Goal: Task Accomplishment & Management: Use online tool/utility

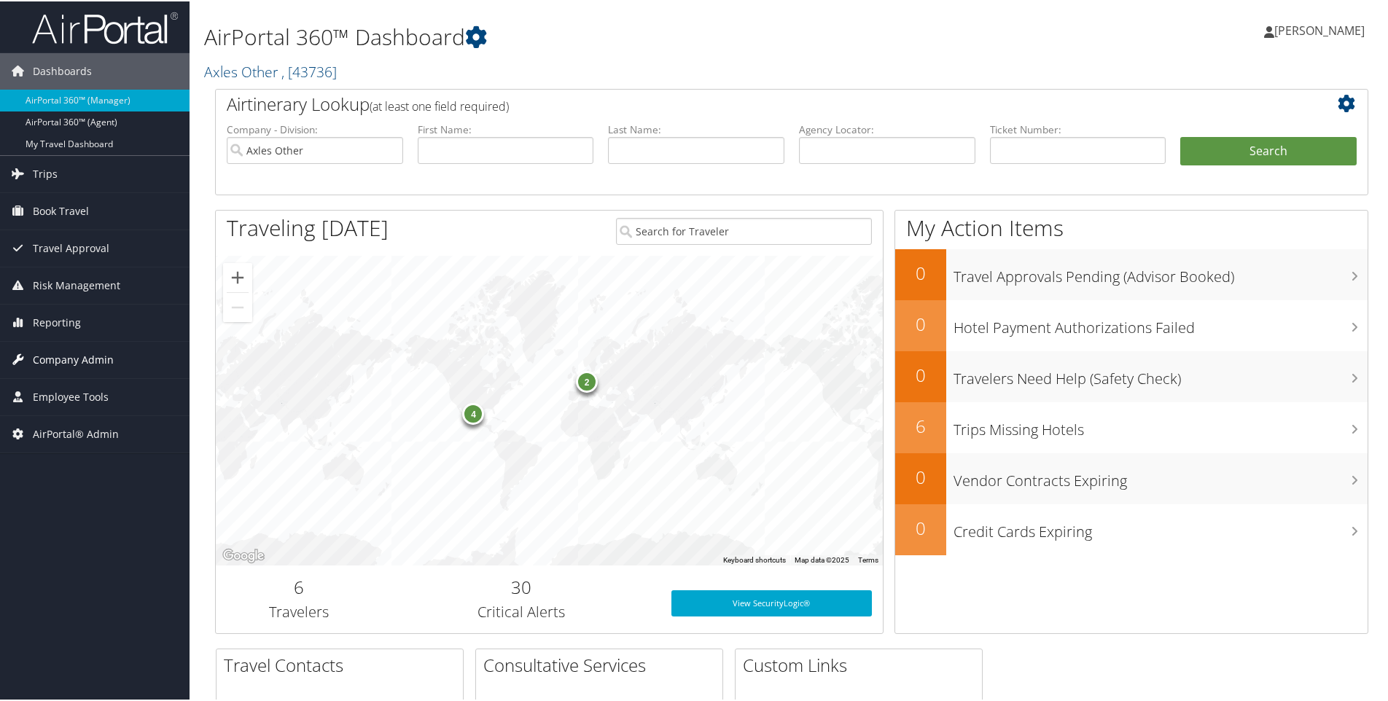
click at [67, 362] on span "Company Admin" at bounding box center [73, 358] width 81 height 36
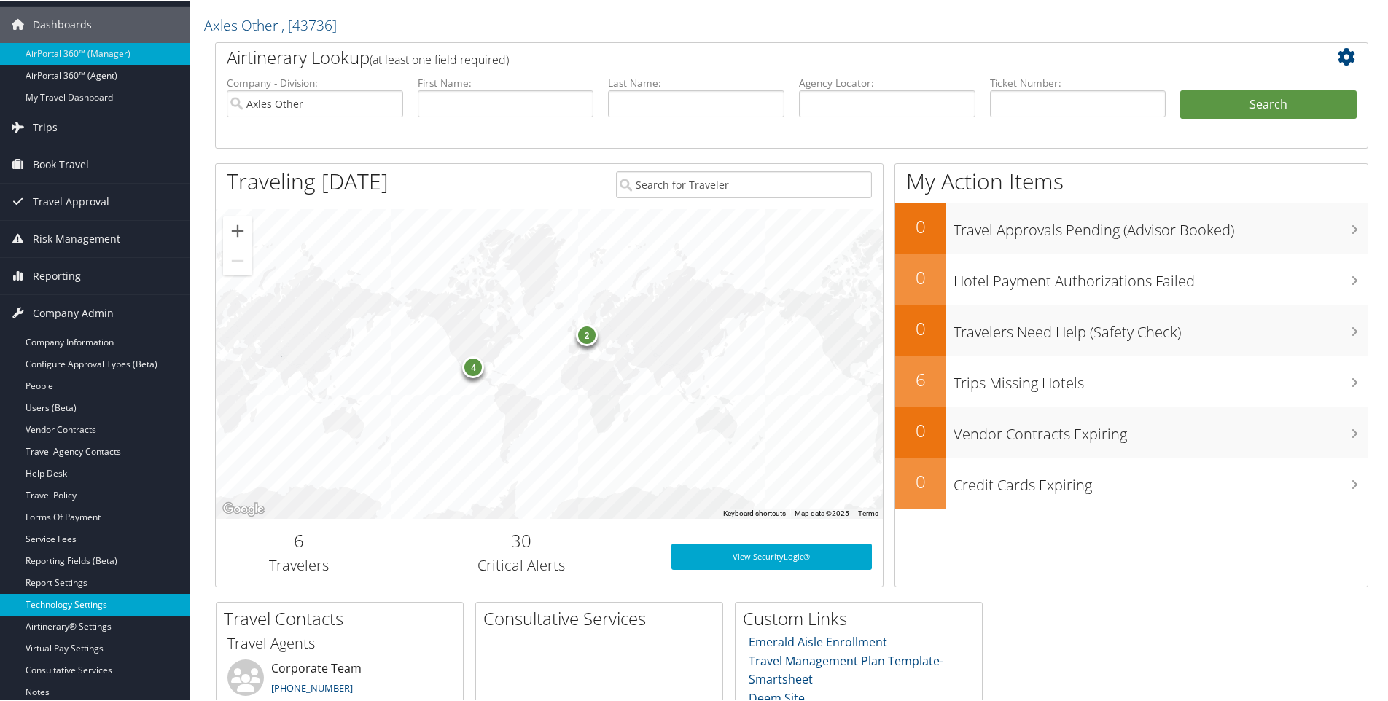
scroll to position [73, 0]
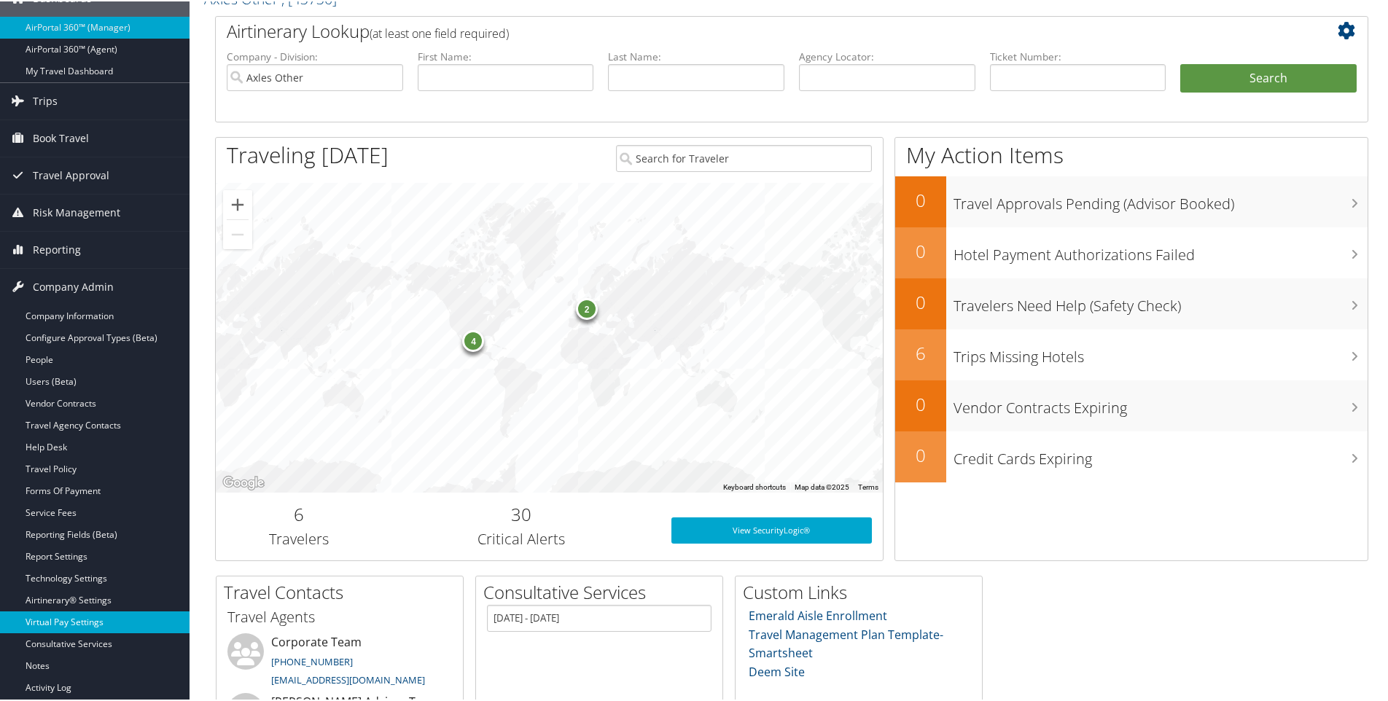
click at [72, 625] on link "Virtual Pay Settings" at bounding box center [95, 621] width 190 height 22
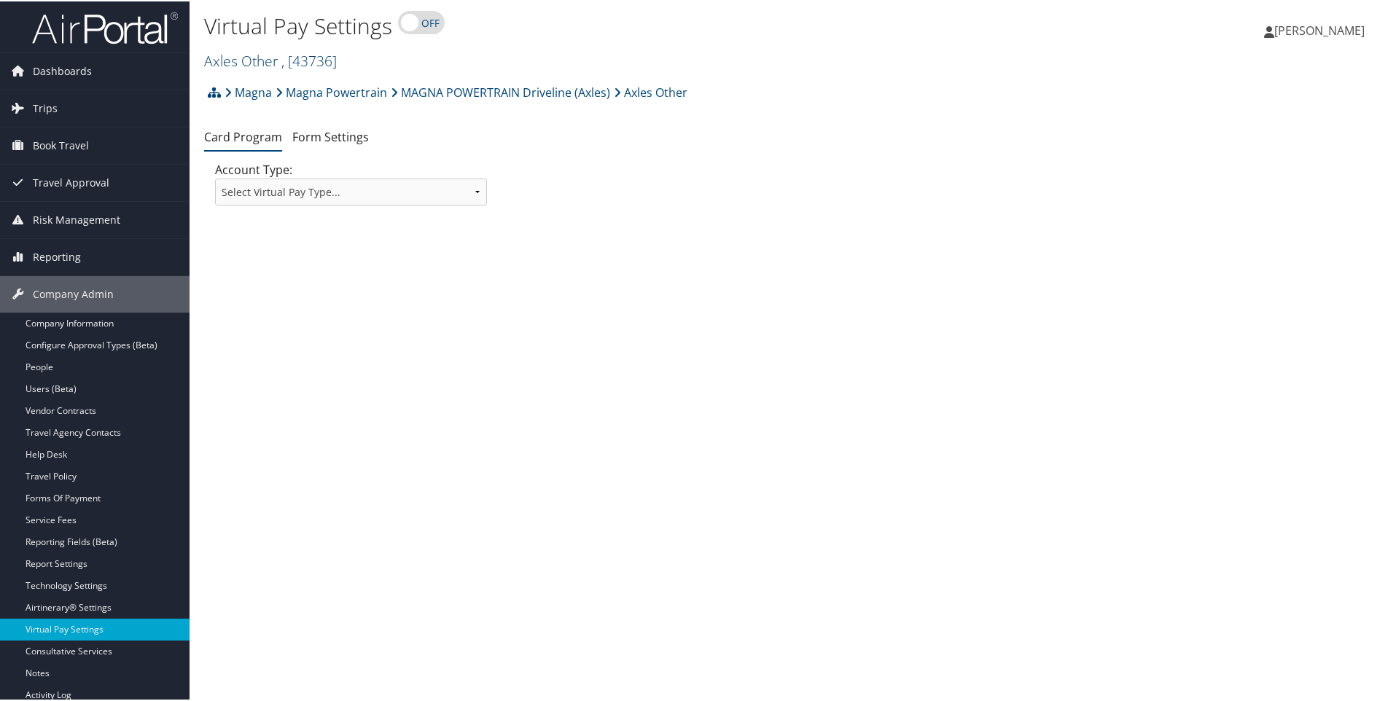
click at [243, 61] on link "Axles Other , [ 43736 ]" at bounding box center [270, 60] width 133 height 20
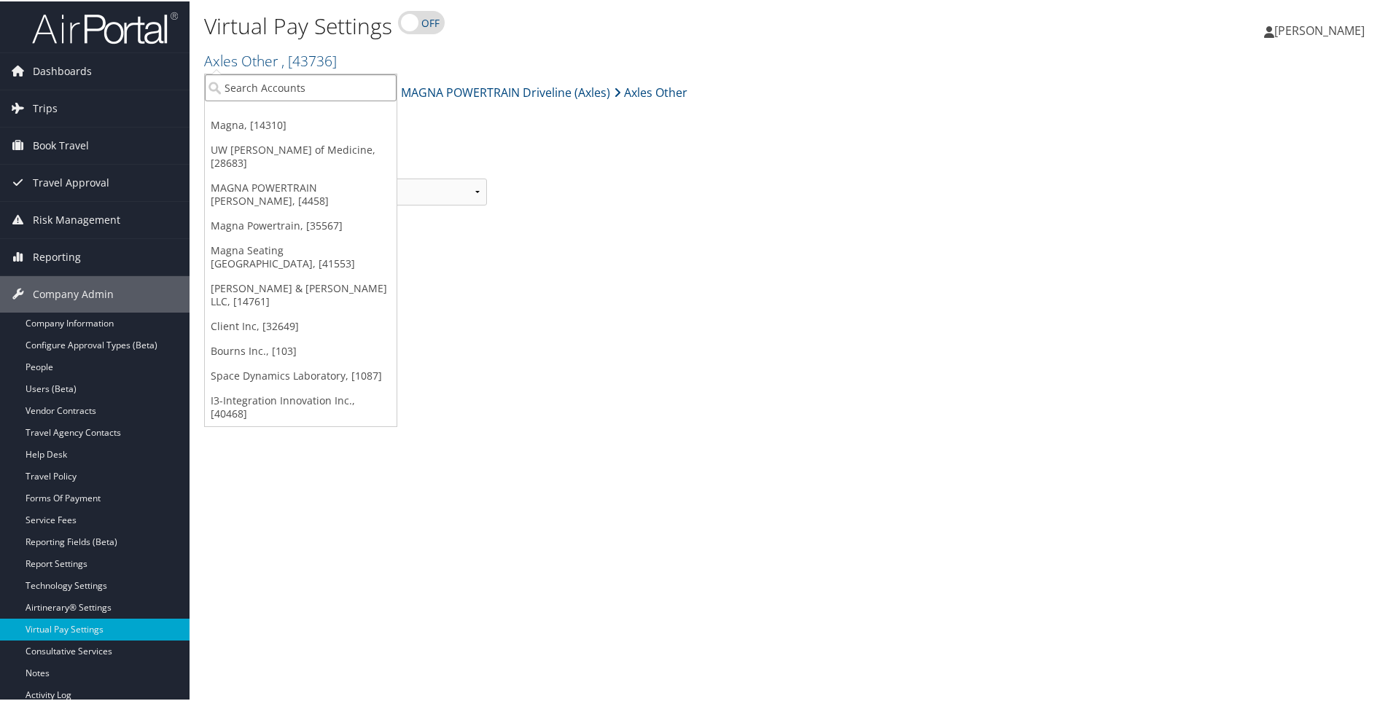
click at [246, 87] on input "search" at bounding box center [301, 86] width 192 height 27
type input "[PERSON_NAME]"
click at [254, 110] on div "[PERSON_NAME] (301273), [33237]" at bounding box center [301, 112] width 208 height 13
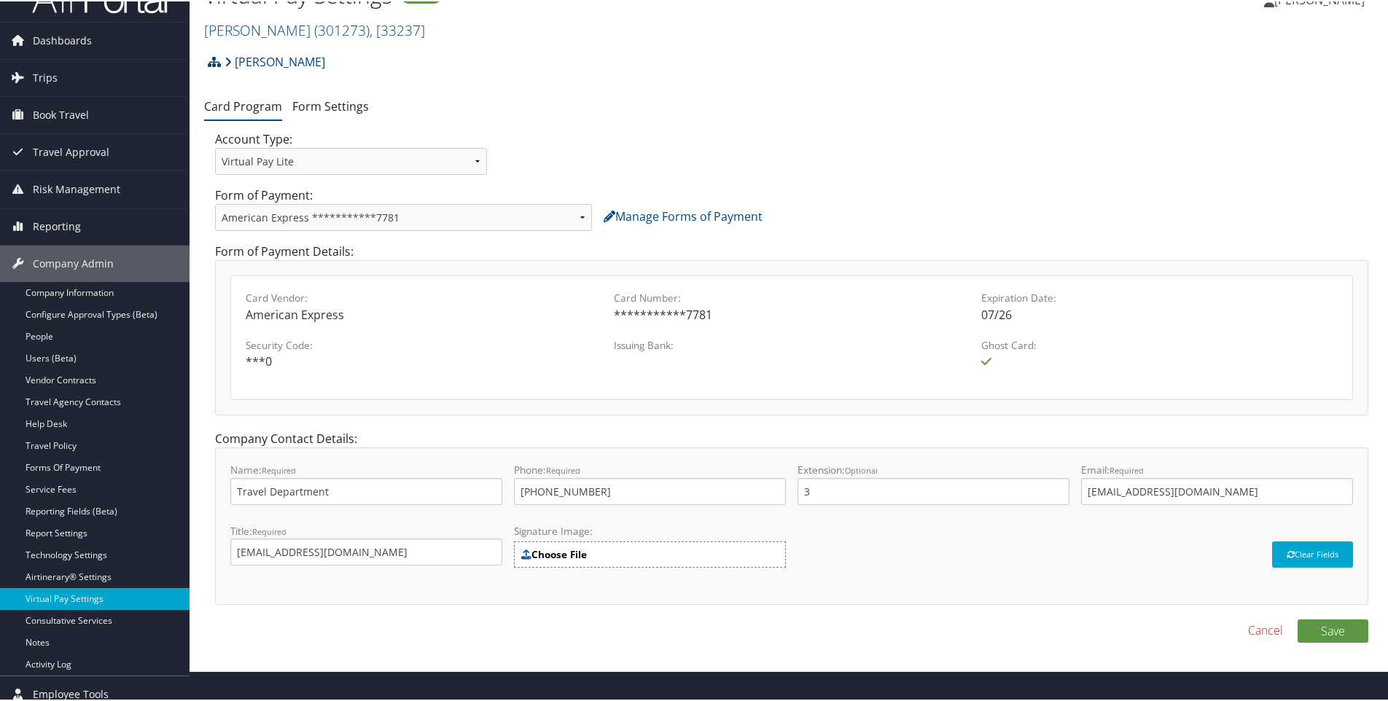
scroll to position [6, 0]
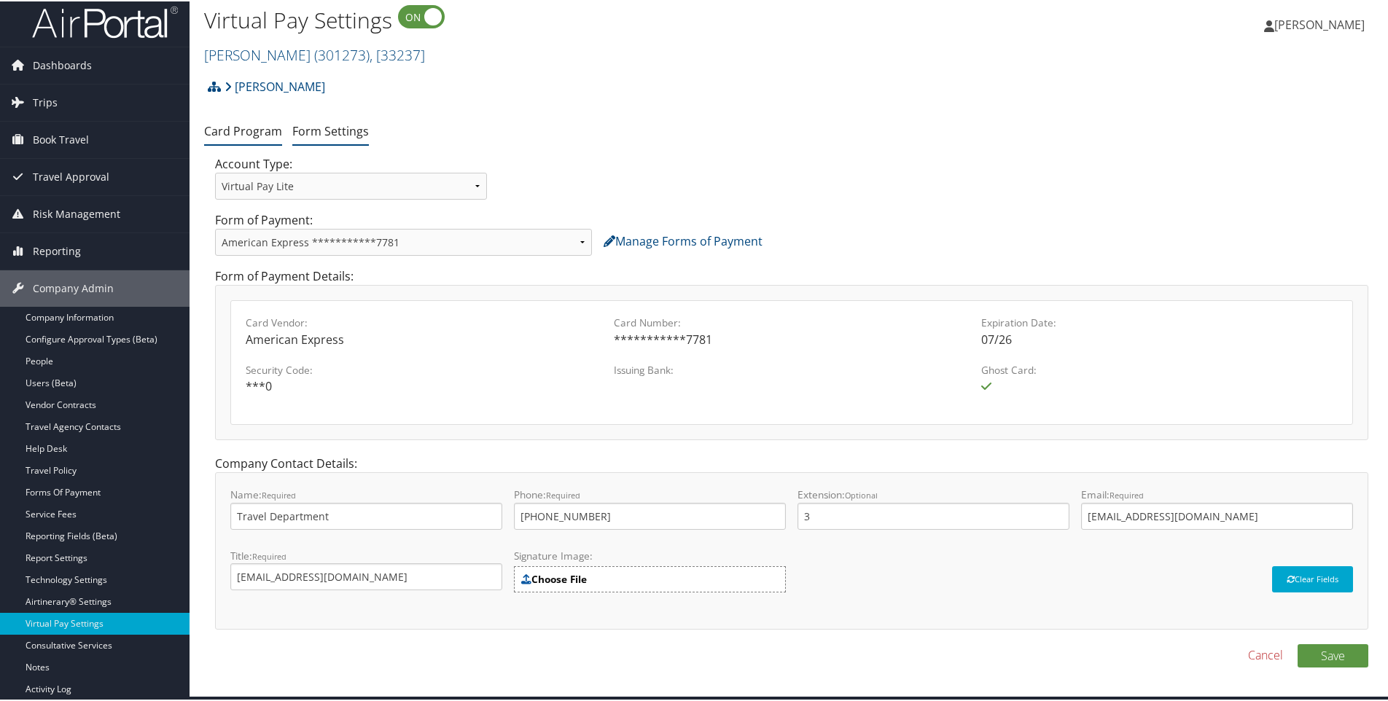
click at [323, 128] on link "Form Settings" at bounding box center [330, 130] width 77 height 16
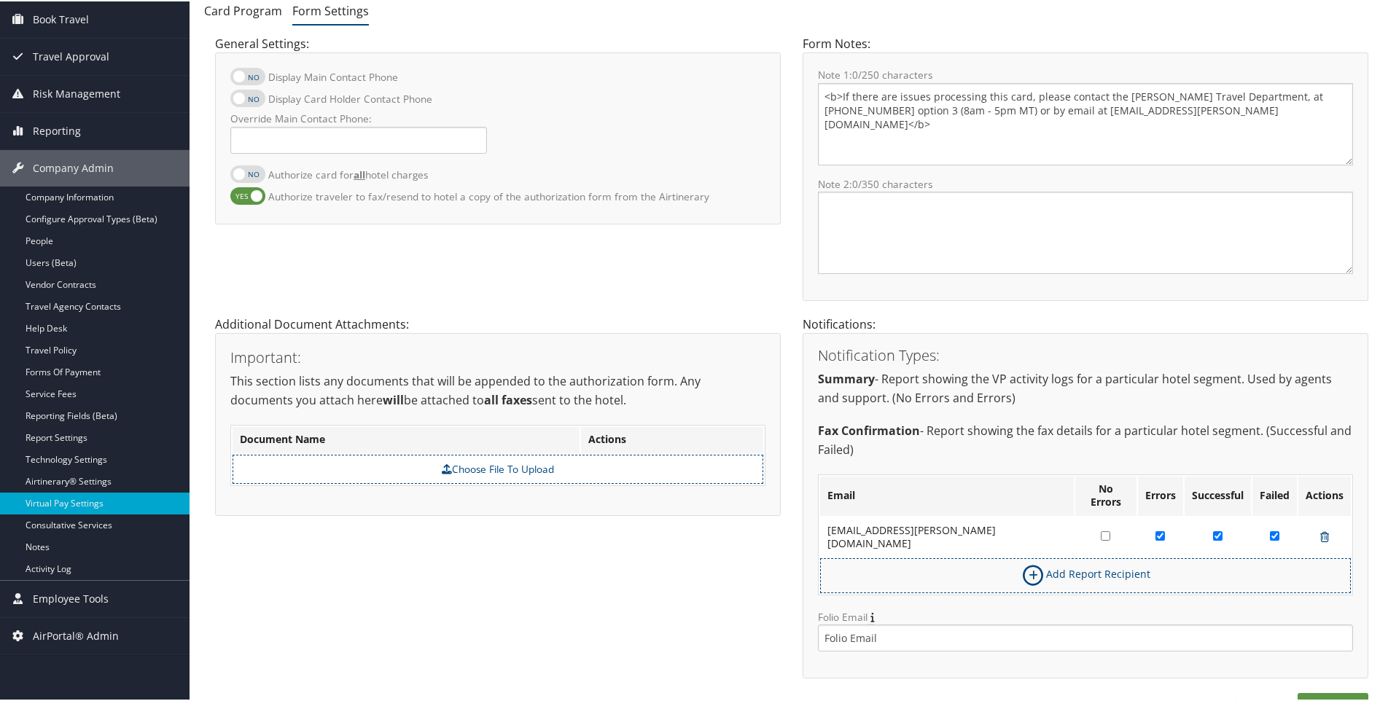
scroll to position [128, 0]
click at [1247, 692] on link "Preview Form" at bounding box center [1247, 700] width 71 height 17
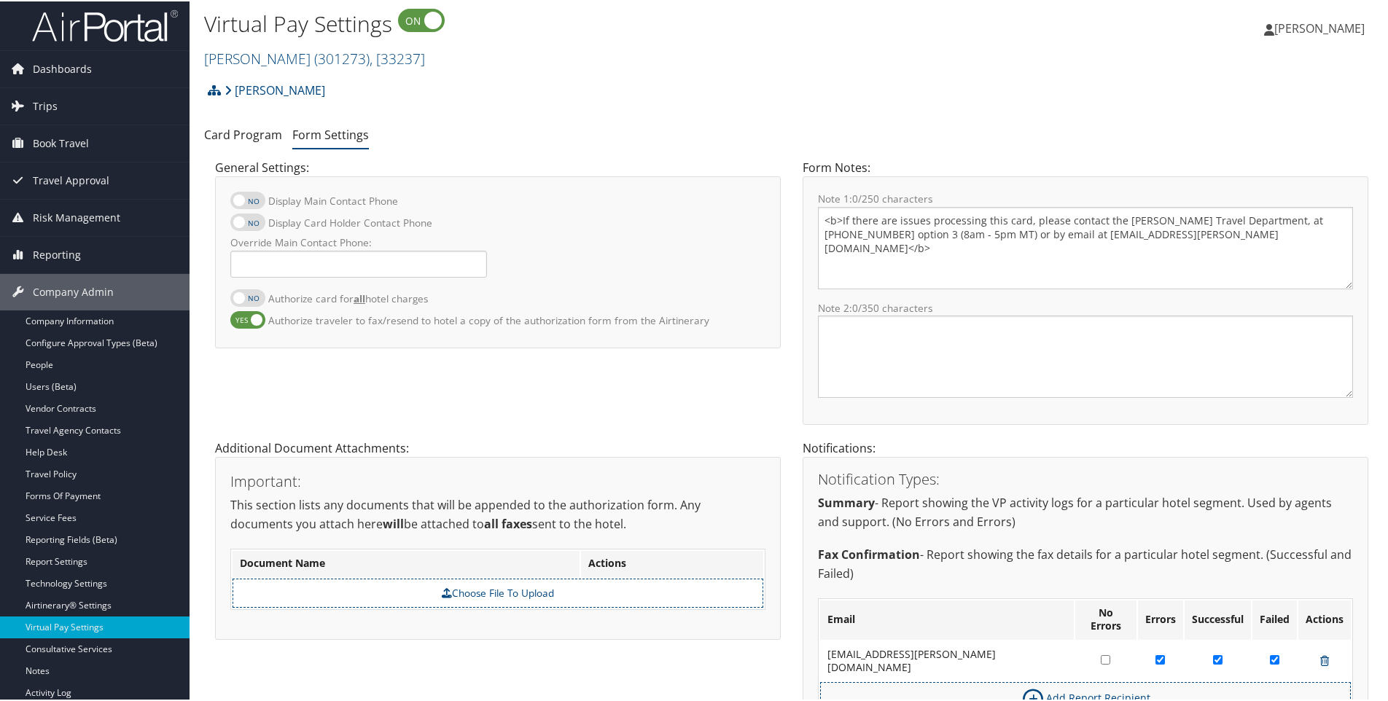
scroll to position [0, 0]
click at [234, 137] on link "Card Program" at bounding box center [243, 136] width 78 height 16
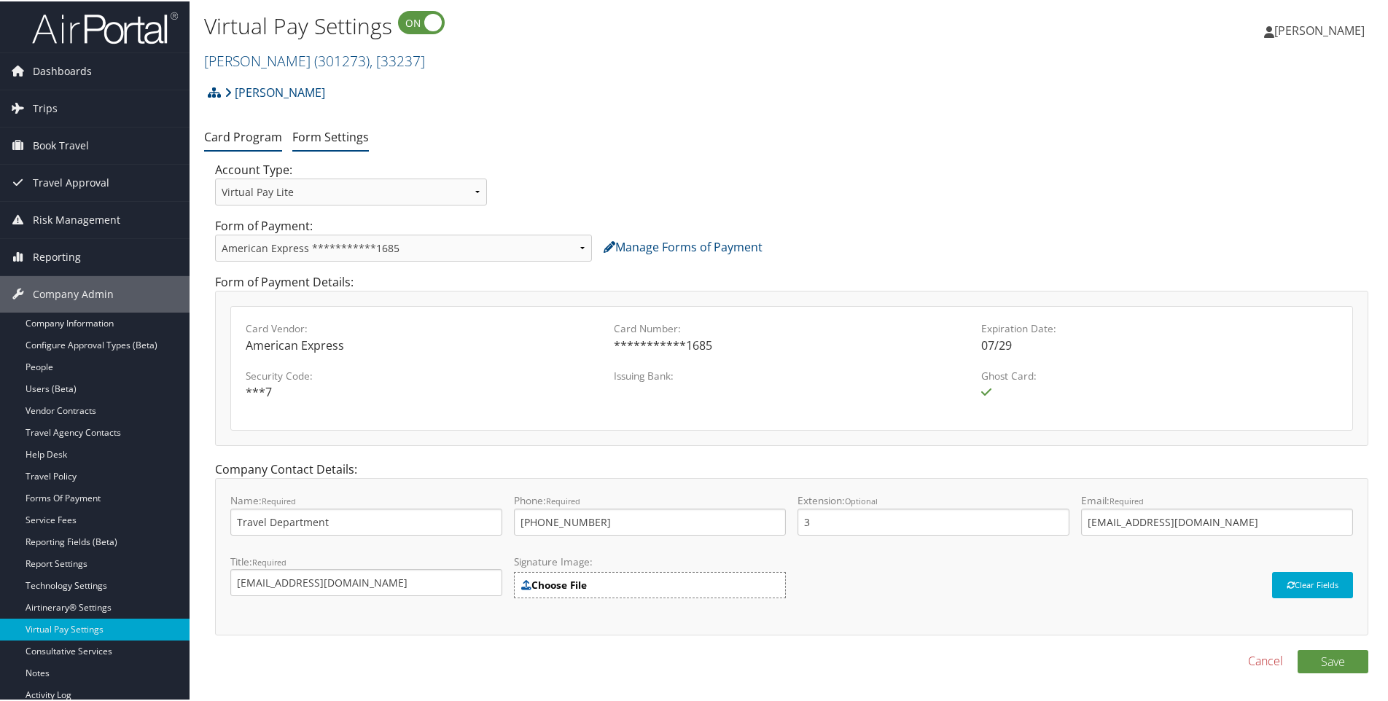
click at [335, 139] on link "Form Settings" at bounding box center [330, 136] width 77 height 16
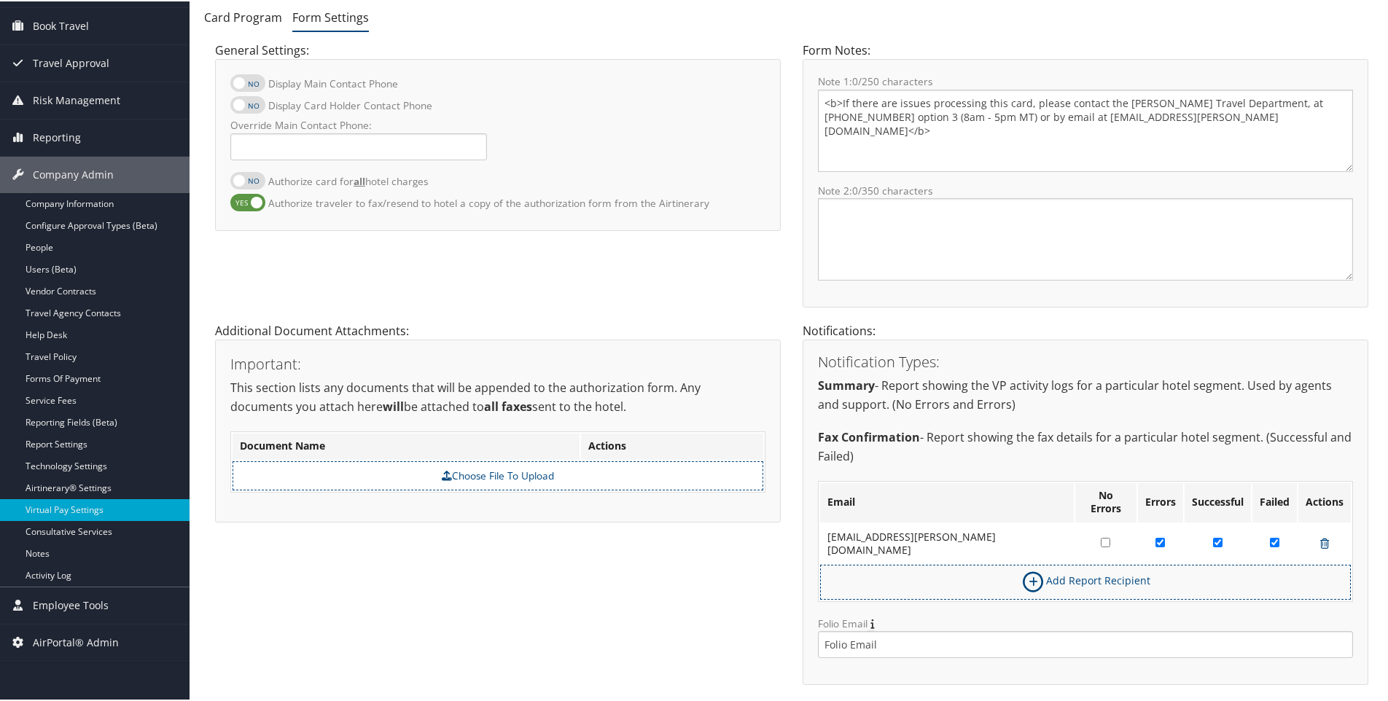
scroll to position [128, 0]
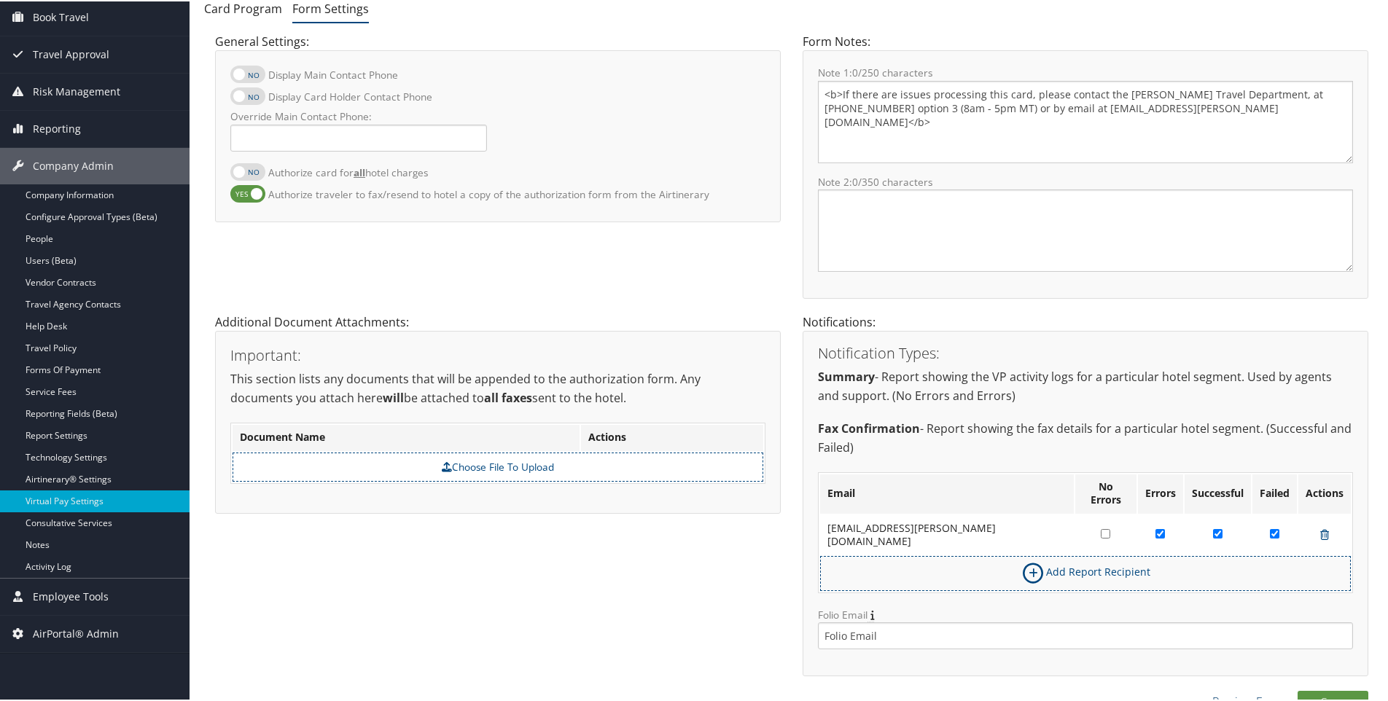
click at [1229, 692] on link "Preview Form" at bounding box center [1247, 700] width 71 height 17
